Goal: Find specific page/section: Find specific page/section

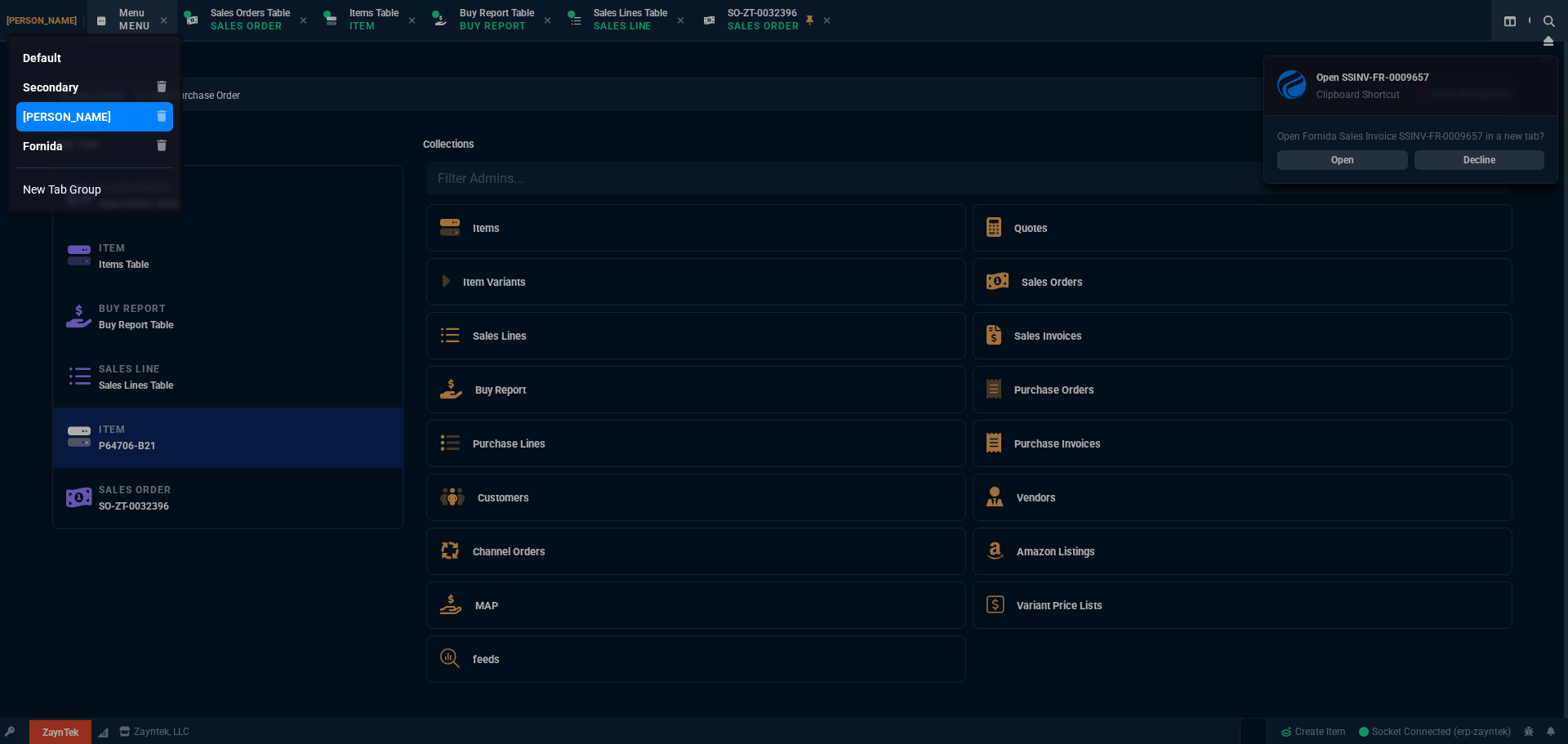
select select "9: OCAM"
click at [1492, 151] on div at bounding box center [784, 372] width 1568 height 744
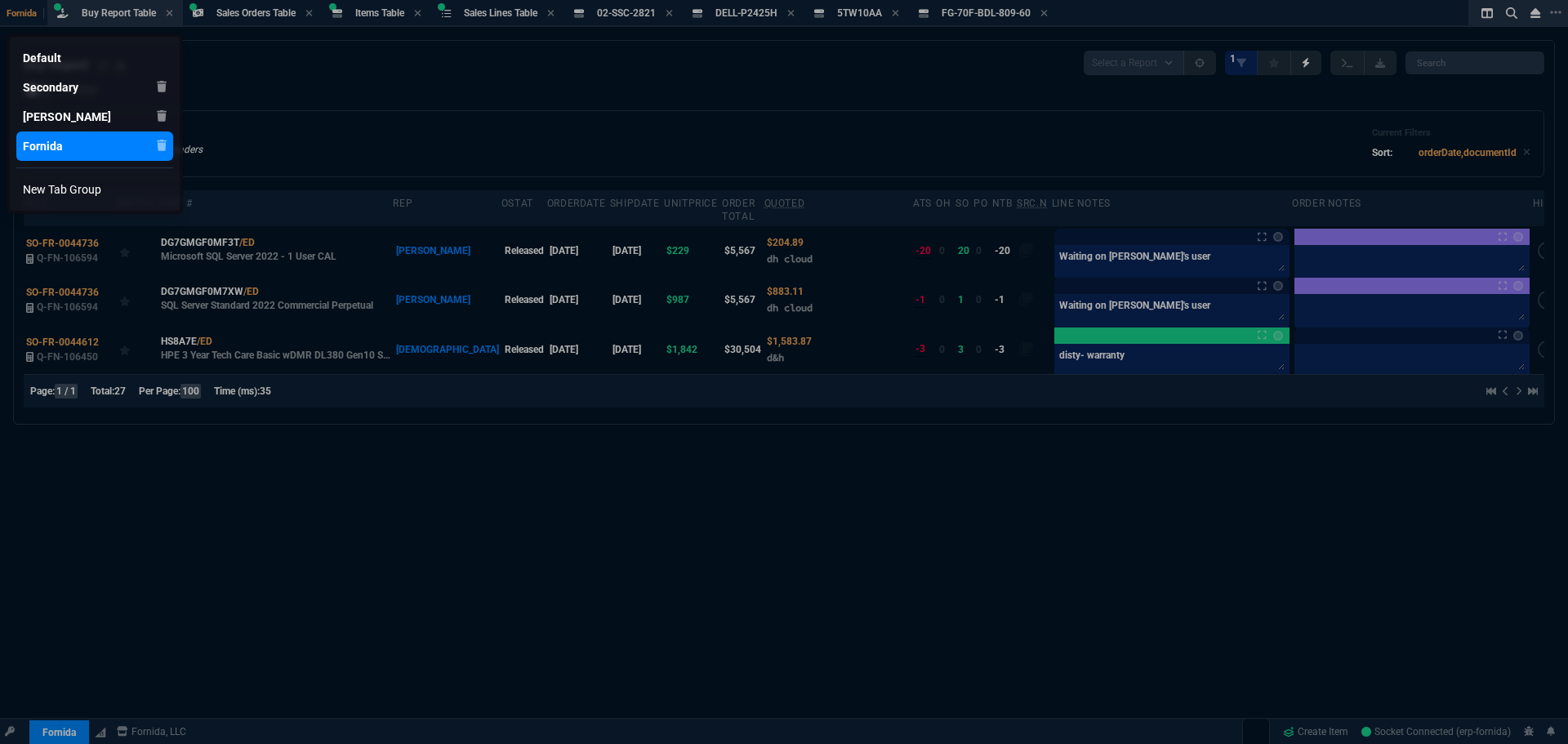
select select "9: OCAM"
click at [325, 108] on div at bounding box center [784, 372] width 1568 height 744
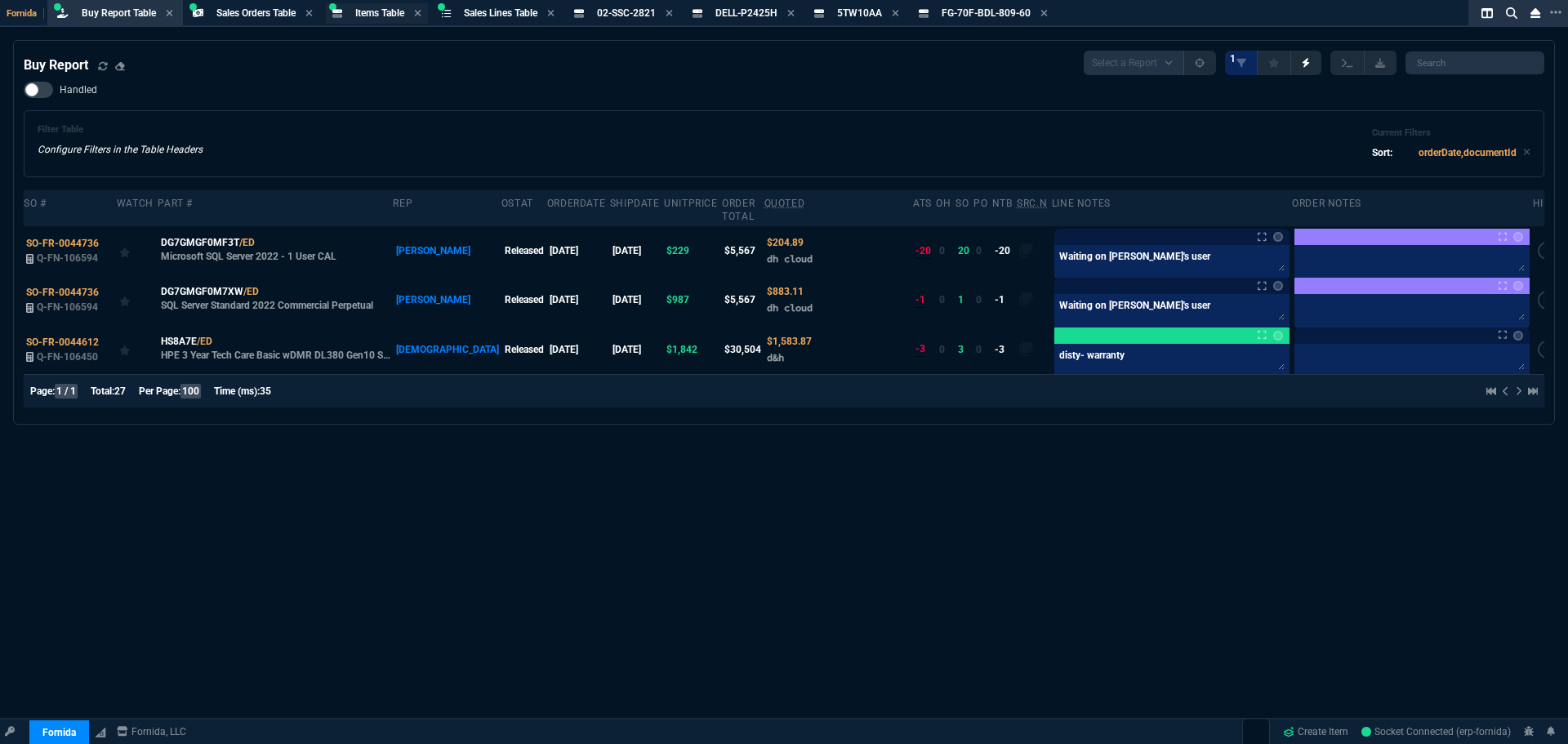
click at [373, 12] on span "Items Table" at bounding box center [380, 13] width 49 height 11
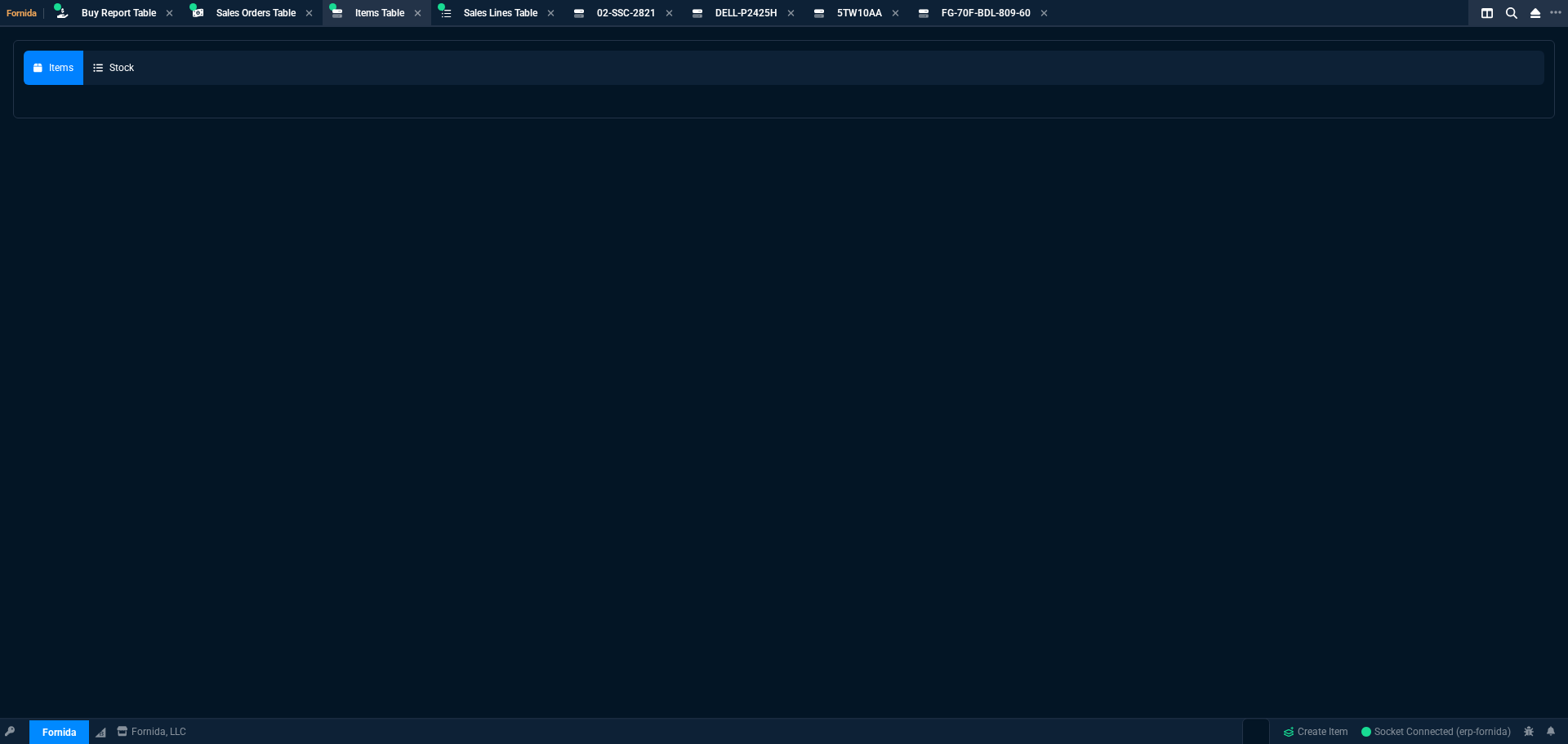
select select
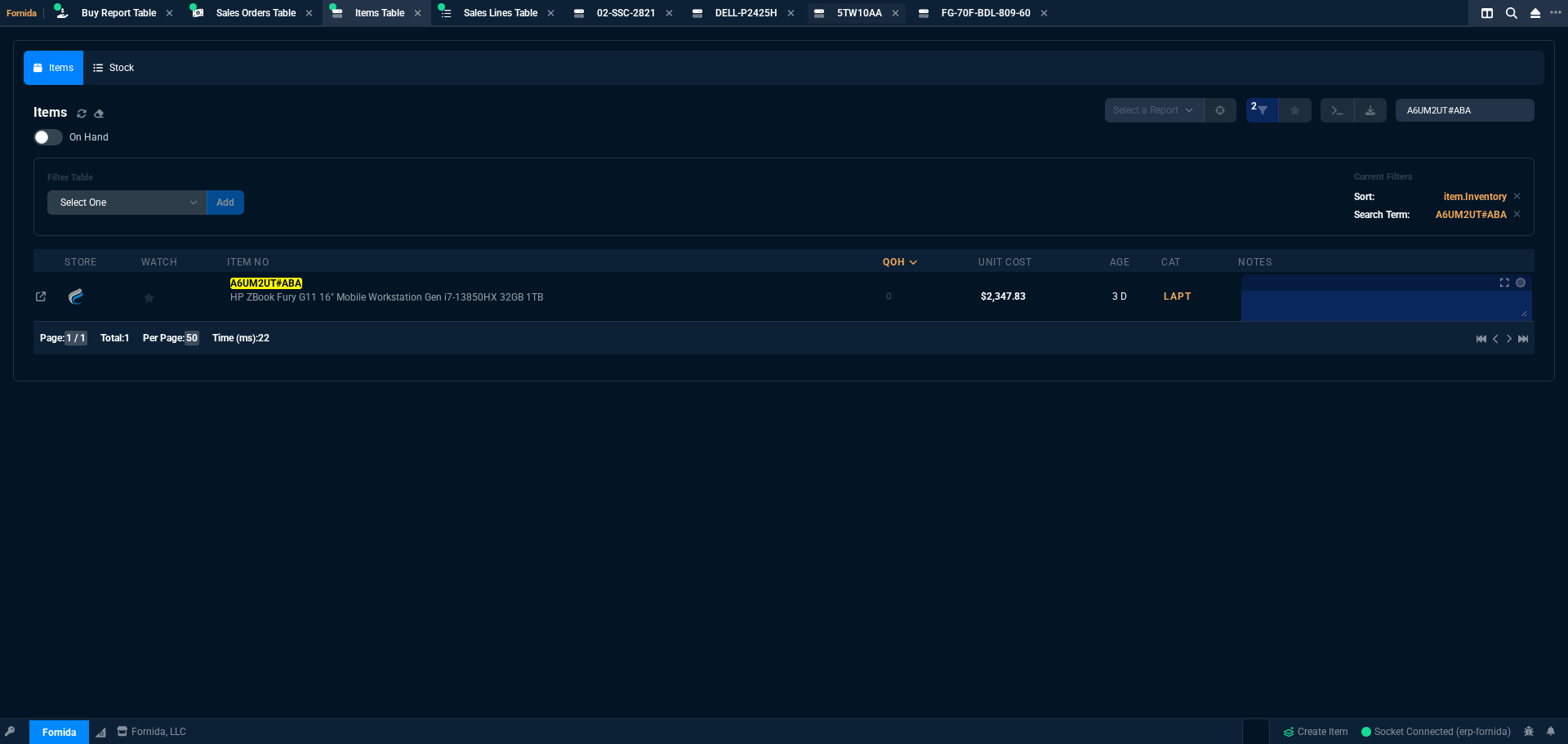
click at [868, 9] on span "5TW10AA" at bounding box center [859, 13] width 45 height 11
